Goal: Find specific page/section: Find specific page/section

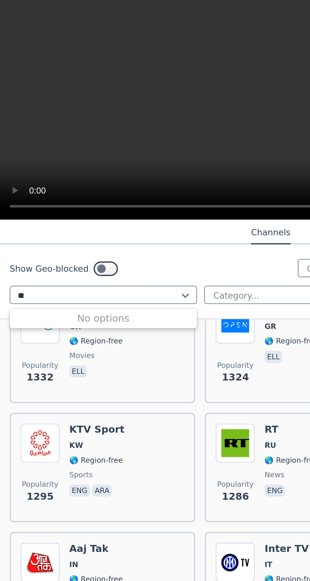
type input "*"
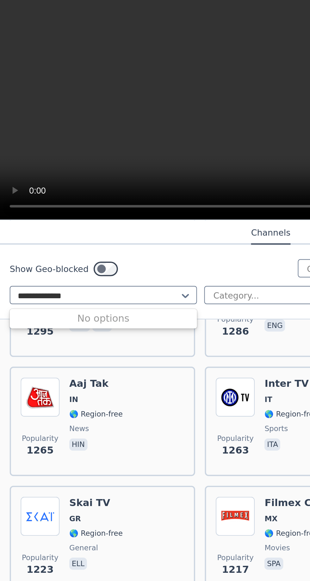
scroll to position [920, 0]
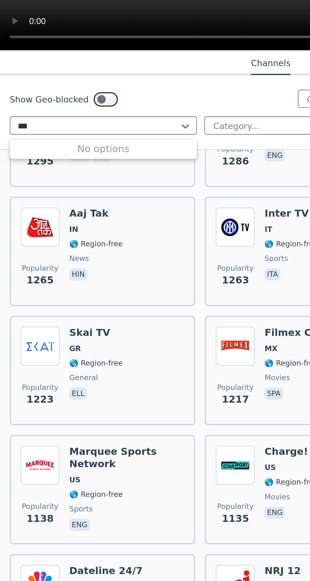
type input "**"
type input "*"
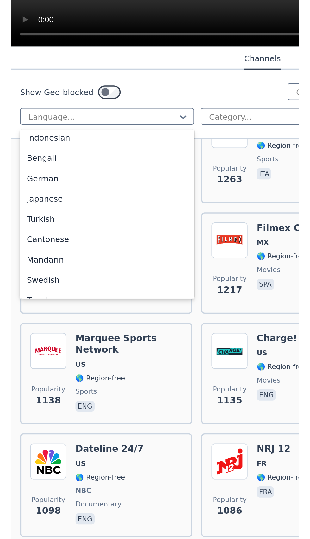
scroll to position [116, 0]
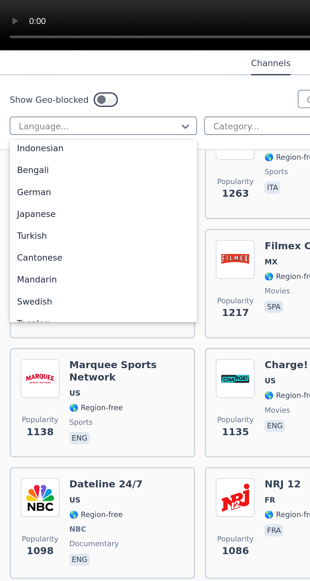
click at [40, 364] on div "German" at bounding box center [53, 358] width 97 height 11
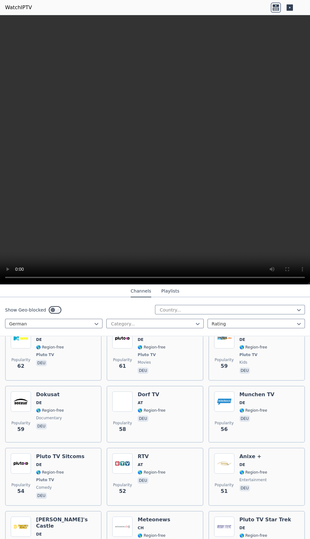
scroll to position [1621, 0]
